Goal: Information Seeking & Learning: Understand process/instructions

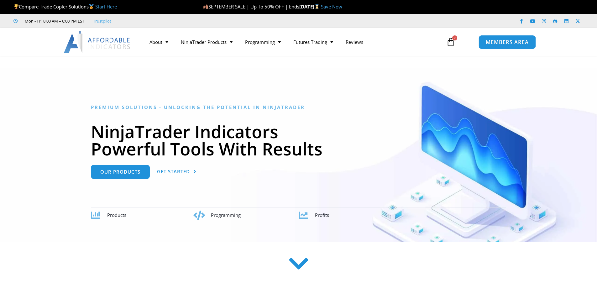
click at [498, 41] on span "MEMBERS AREA" at bounding box center [507, 41] width 43 height 5
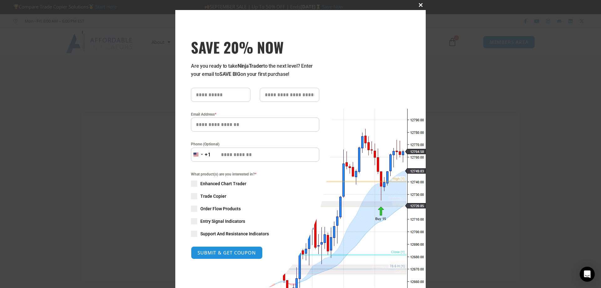
type input "**********"
click at [417, 4] on span "SAVE 20% NOW popup" at bounding box center [421, 5] width 10 height 4
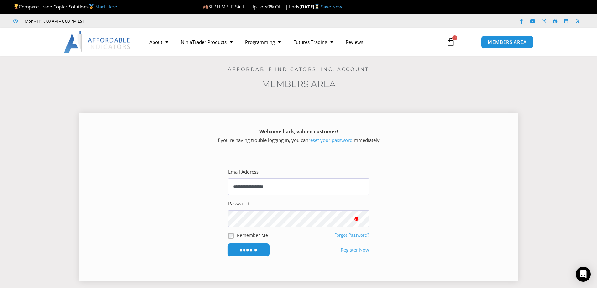
click at [246, 247] on input "******" at bounding box center [248, 249] width 43 height 13
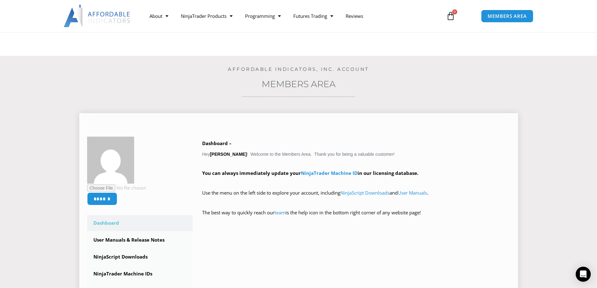
scroll to position [104, 0]
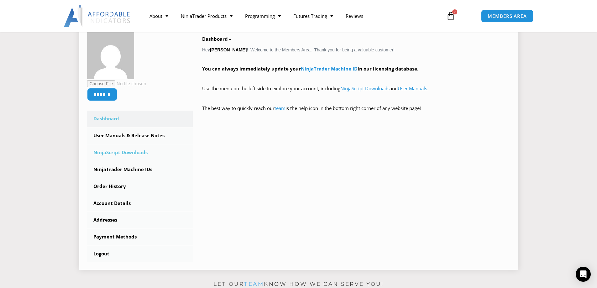
click at [122, 152] on link "NinjaScript Downloads" at bounding box center [140, 152] width 106 height 16
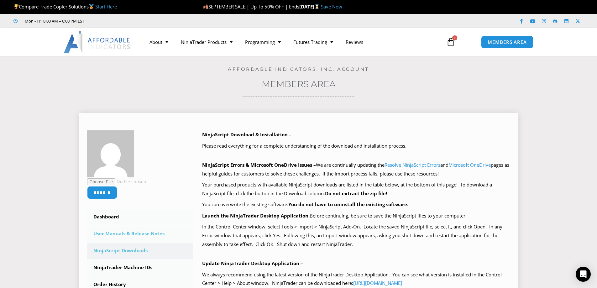
click at [135, 231] on link "User Manuals & Release Notes" at bounding box center [140, 234] width 106 height 16
click at [110, 235] on link "User Manuals & Release Notes" at bounding box center [140, 234] width 106 height 16
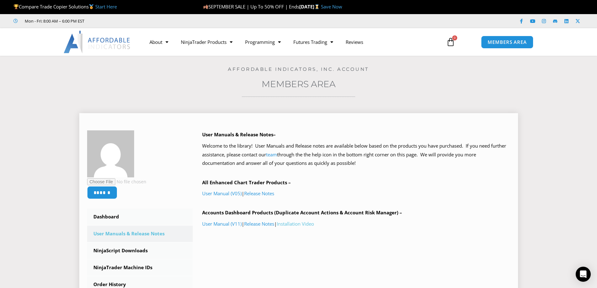
click at [295, 223] on link "Installation Video" at bounding box center [295, 224] width 37 height 6
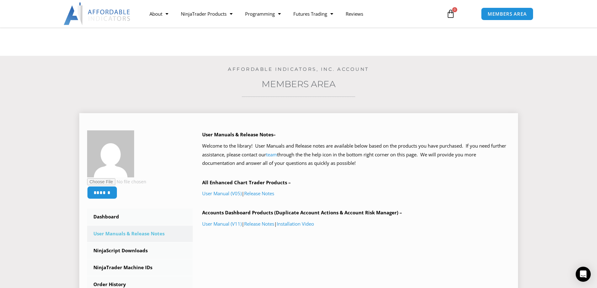
scroll to position [209, 0]
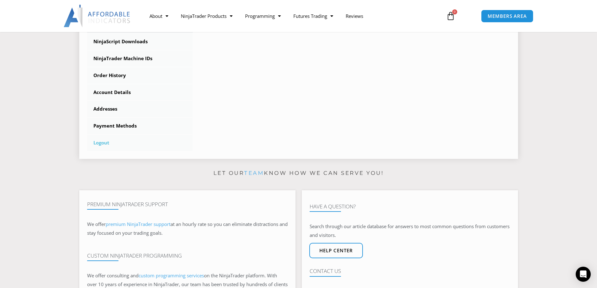
click at [98, 143] on link "Logout" at bounding box center [140, 143] width 106 height 16
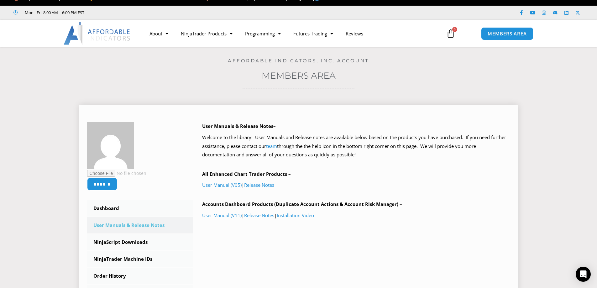
scroll to position [0, 0]
